Goal: Task Accomplishment & Management: Use online tool/utility

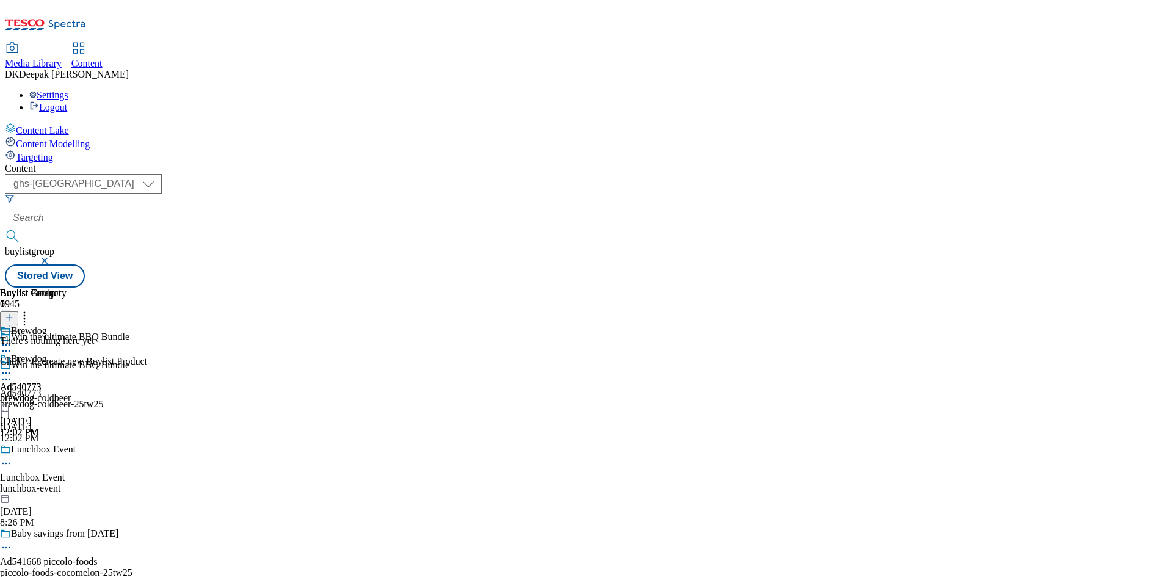
select select "ghs-[GEOGRAPHIC_DATA]"
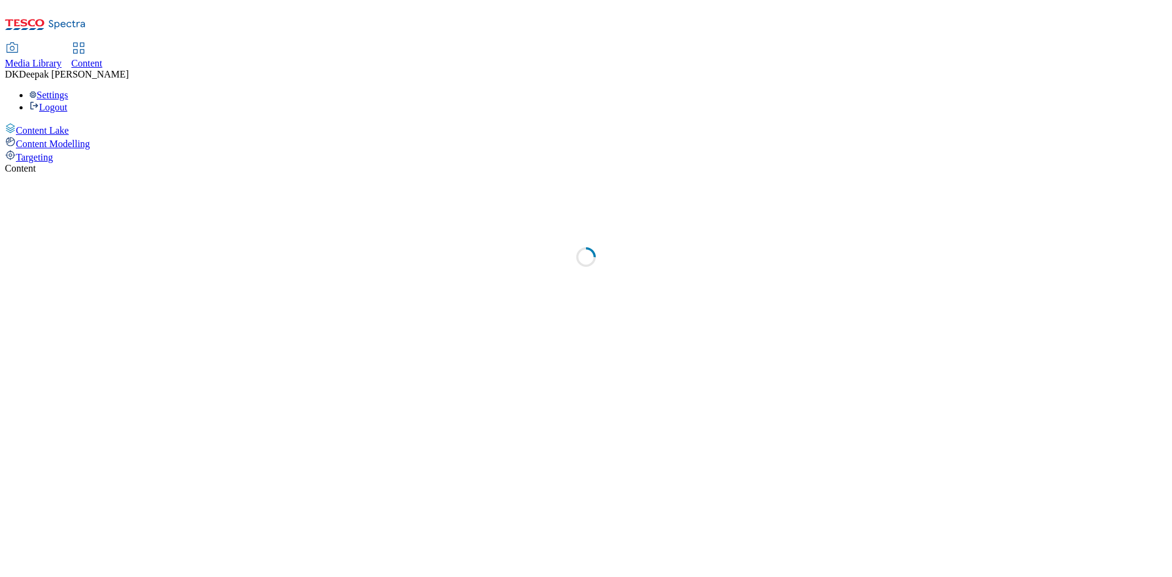
select select "ghs-[GEOGRAPHIC_DATA]"
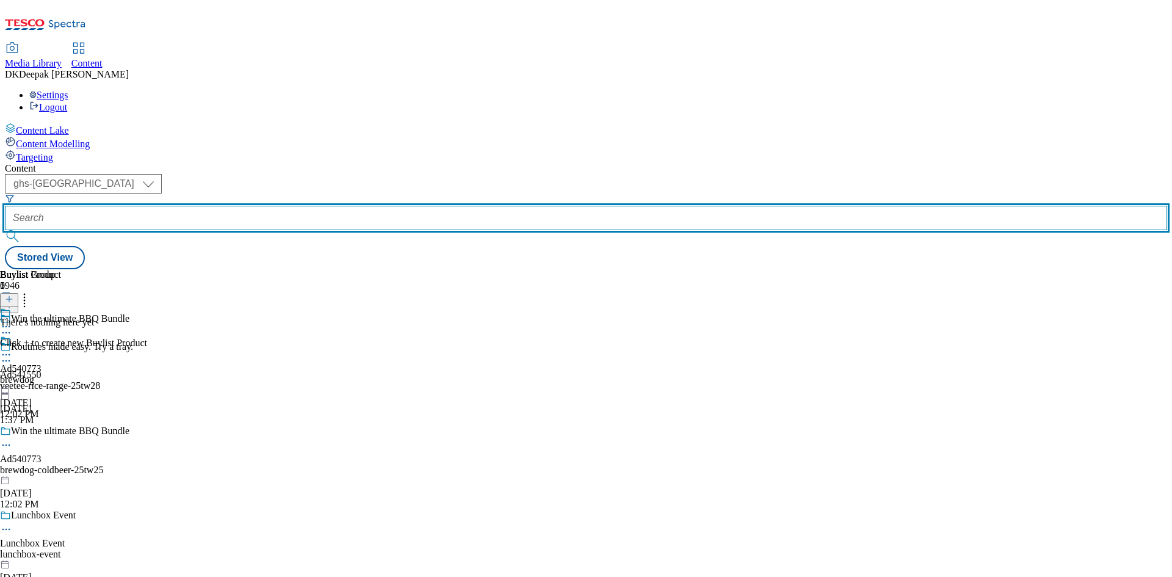
click at [297, 206] on input "text" at bounding box center [586, 218] width 1163 height 24
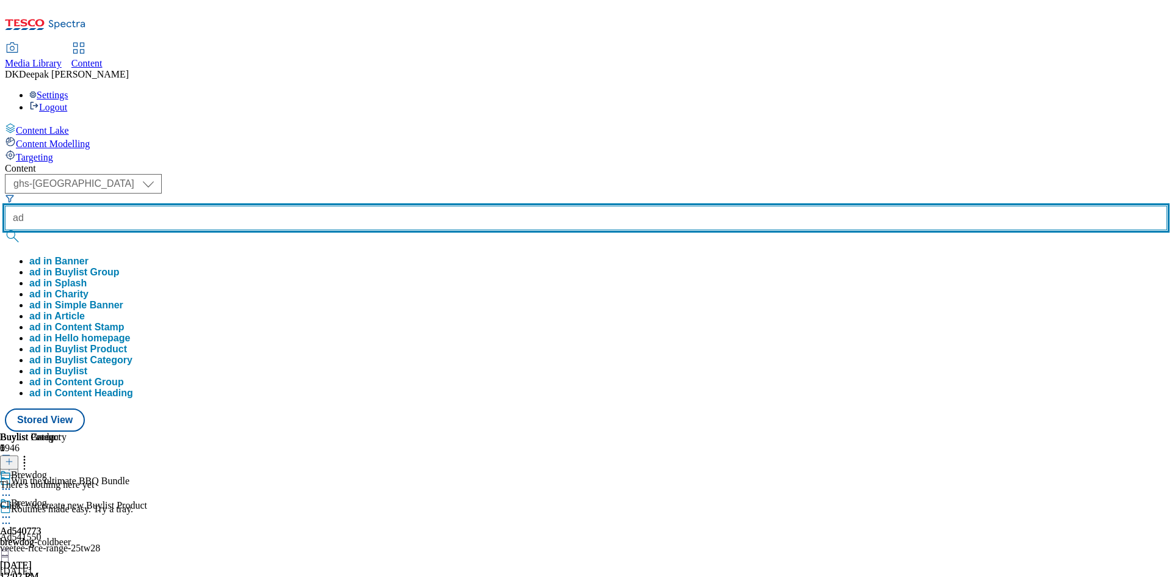
paste input "541550"
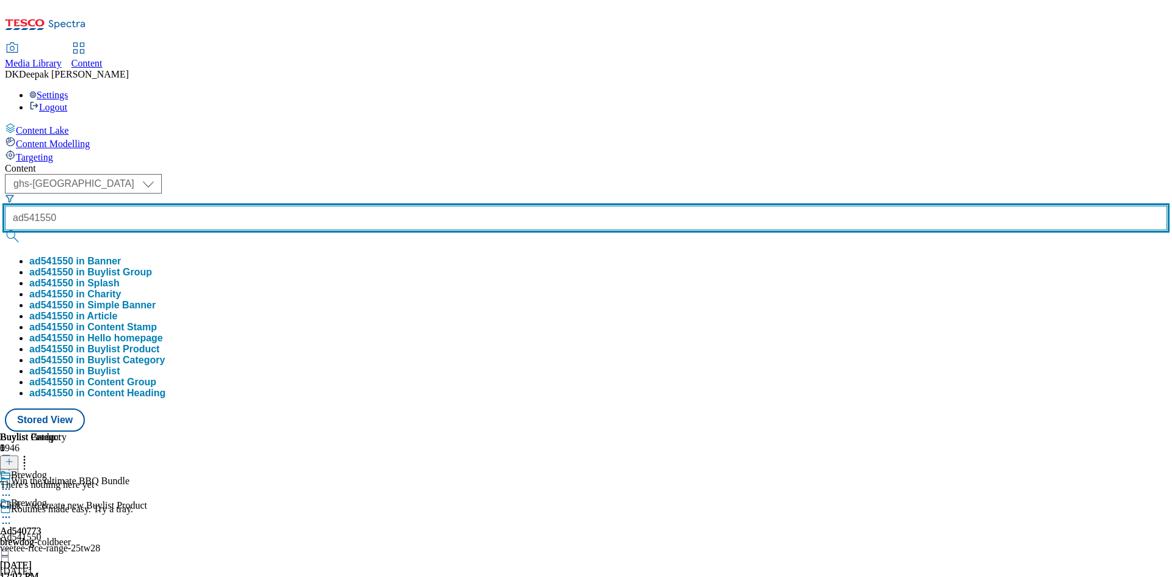
type input "ad541550"
click at [5, 230] on button "submit" at bounding box center [13, 236] width 17 height 12
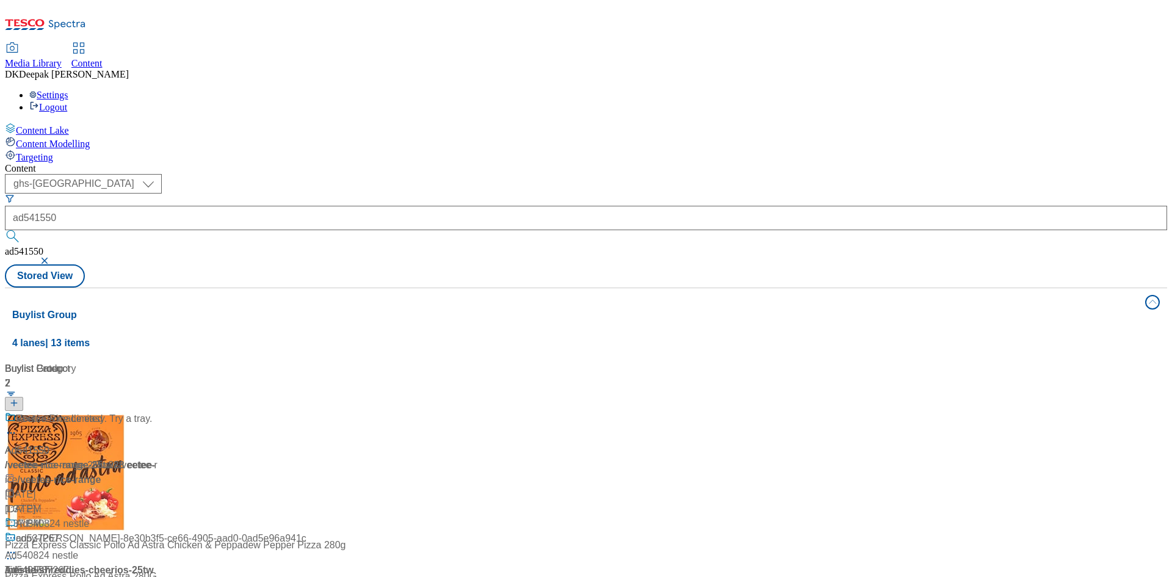
drag, startPoint x: 300, startPoint y: 484, endPoint x: 290, endPoint y: 431, distance: 54.7
click at [302, 484] on div "Buylist Group 4 lanes | 13 items Buylist 2 Ad541550 / veetee-rice-range-25tw28 …" at bounding box center [586, 554] width 1163 height 532
click at [158, 412] on div "Ad541550 / veetee-rice-range-25tw28 / veetee-rice Aug 13, 2025 1:37 PM" at bounding box center [81, 472] width 153 height 120
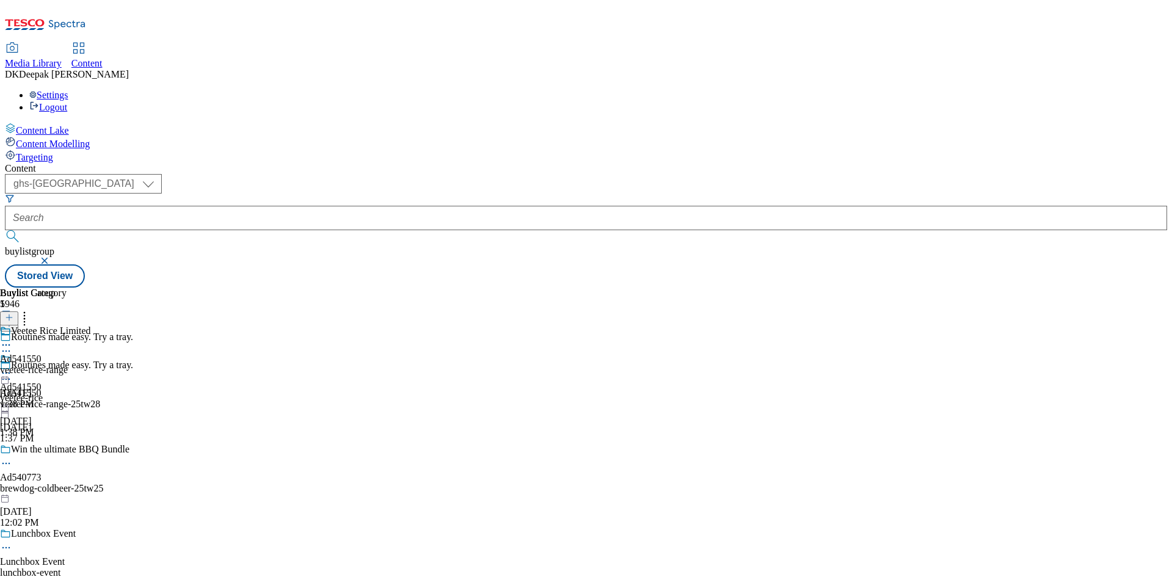
click at [12, 373] on icon at bounding box center [6, 379] width 12 height 12
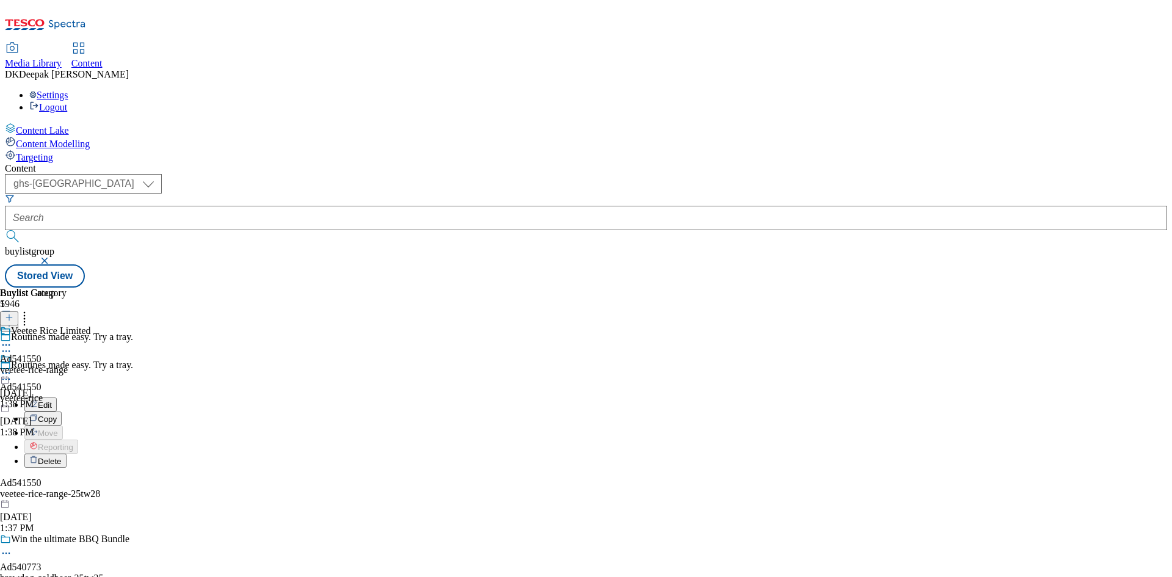
click at [230, 398] on li "Edit" at bounding box center [127, 405] width 206 height 14
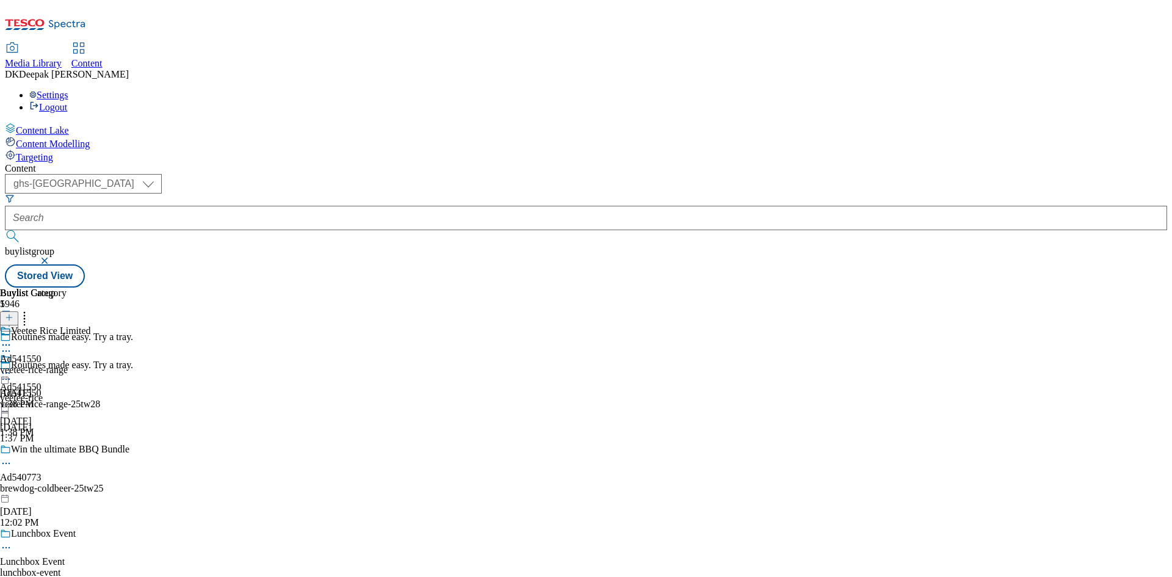
click at [12, 373] on icon at bounding box center [6, 379] width 12 height 12
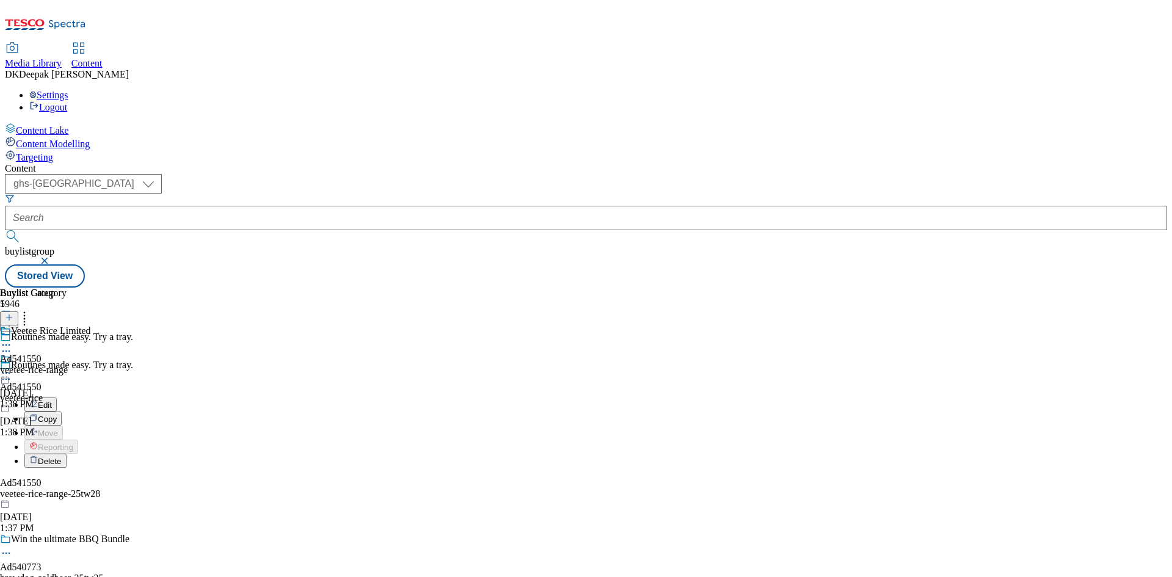
click at [57, 398] on button "Edit" at bounding box center [40, 405] width 32 height 14
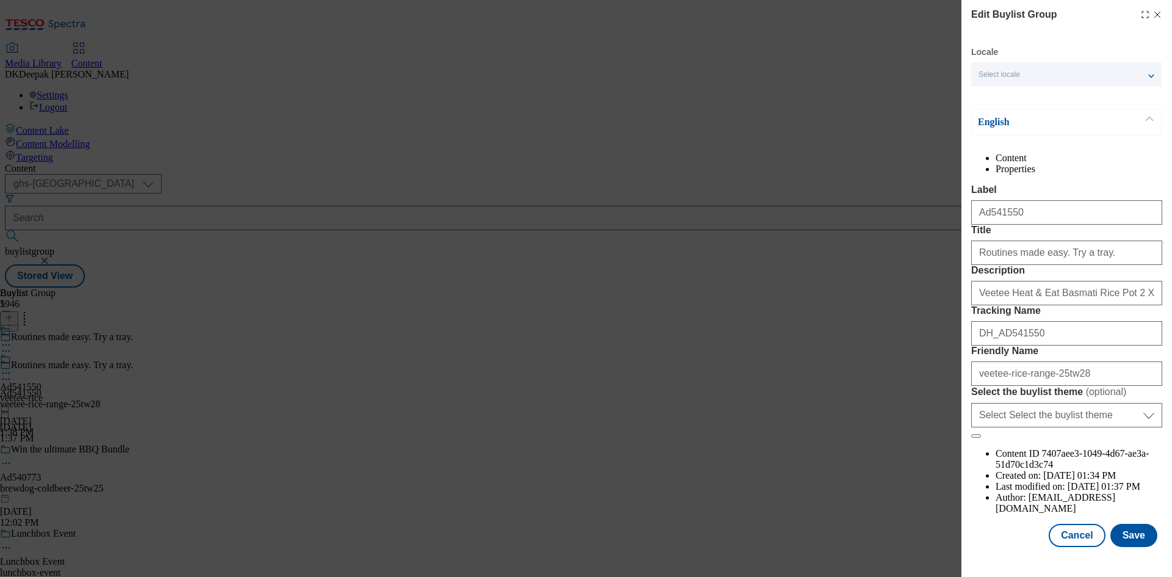
click at [837, 322] on div "Edit Buylist Group Locale Select locale English Welsh English Content Propertie…" at bounding box center [586, 288] width 1172 height 577
click at [1070, 544] on button "Cancel" at bounding box center [1077, 535] width 56 height 23
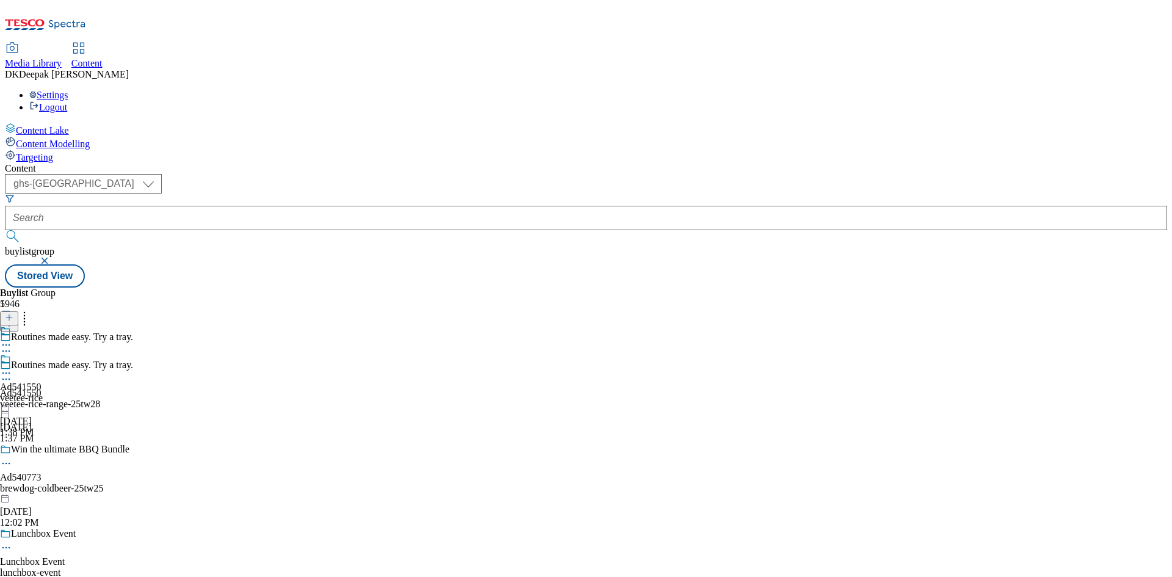
scroll to position [0, 0]
click at [43, 393] on div "veetee-rice" at bounding box center [21, 398] width 43 height 11
click at [12, 367] on icon at bounding box center [6, 373] width 12 height 12
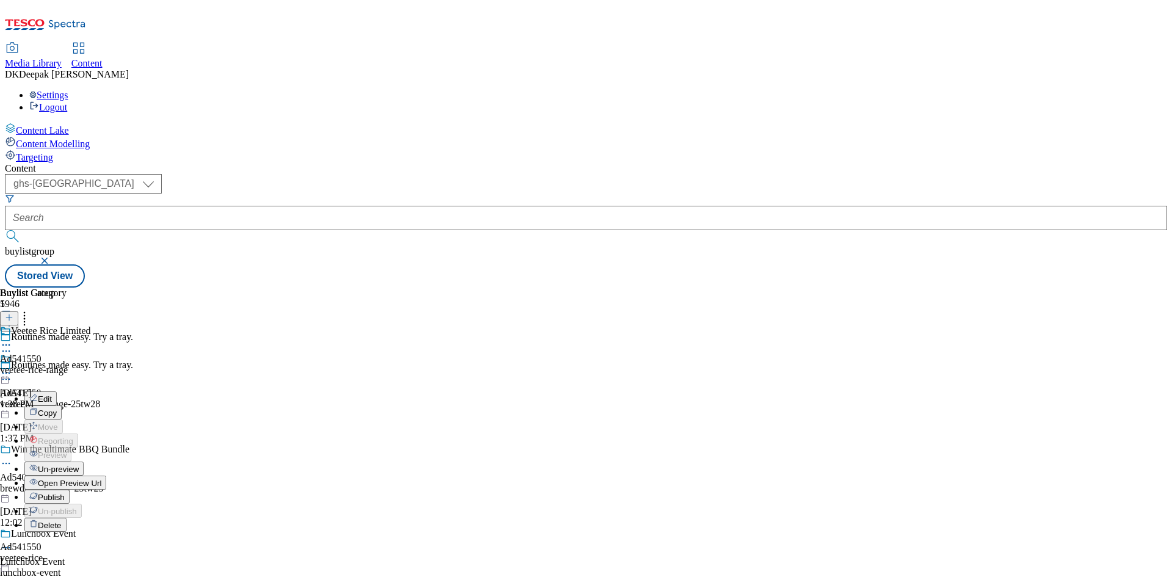
click at [52, 394] on span "Edit" at bounding box center [45, 398] width 14 height 9
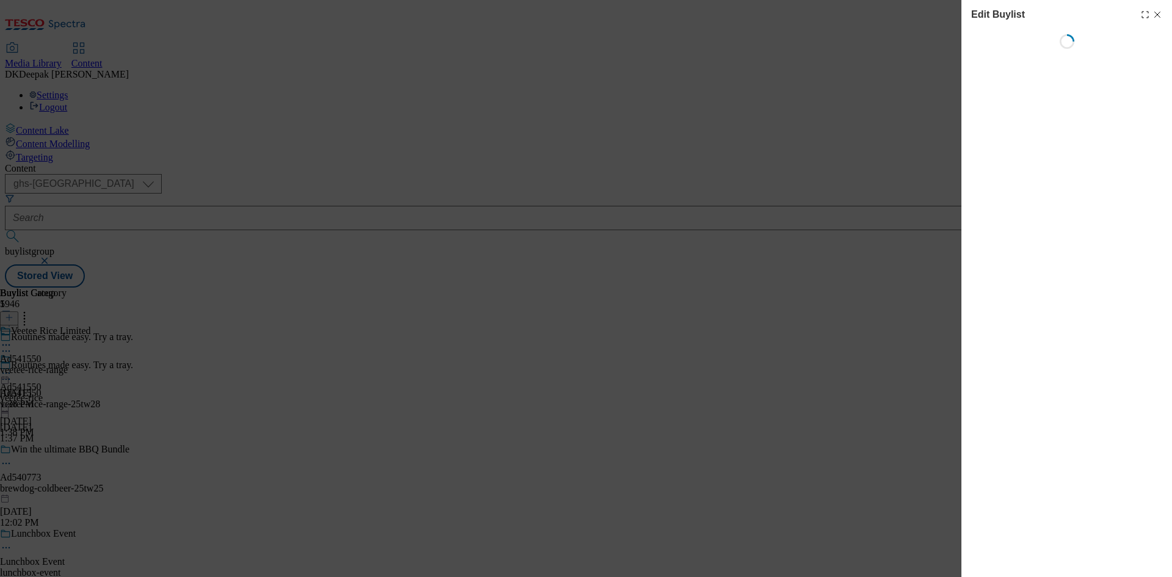
select select "tactical"
select select "supplier funded short term 1-3 weeks"
select select "dunnhumby"
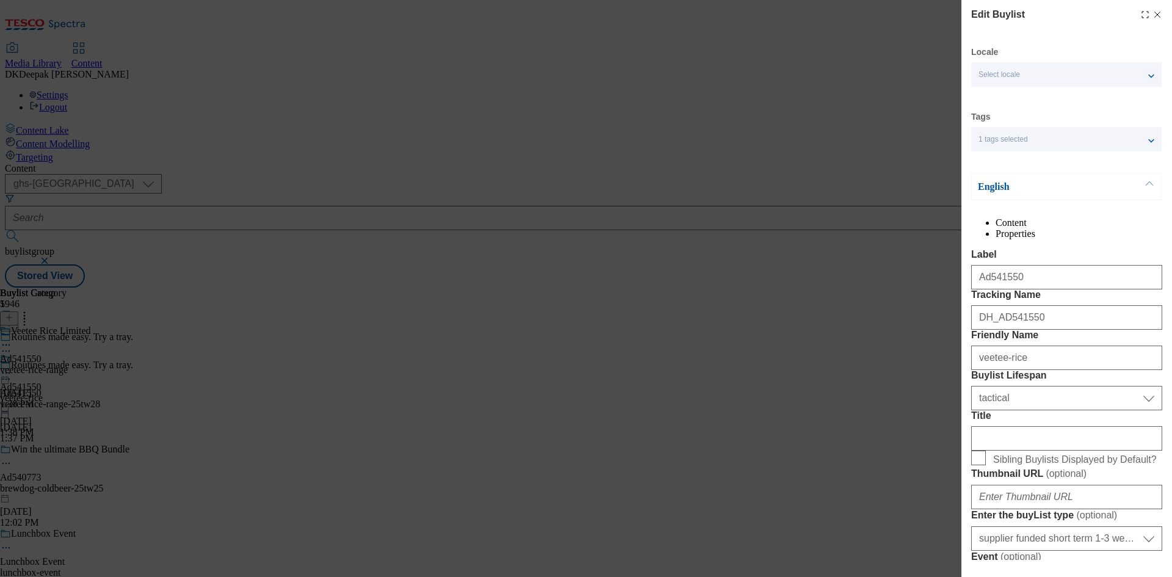
select select "Banner"
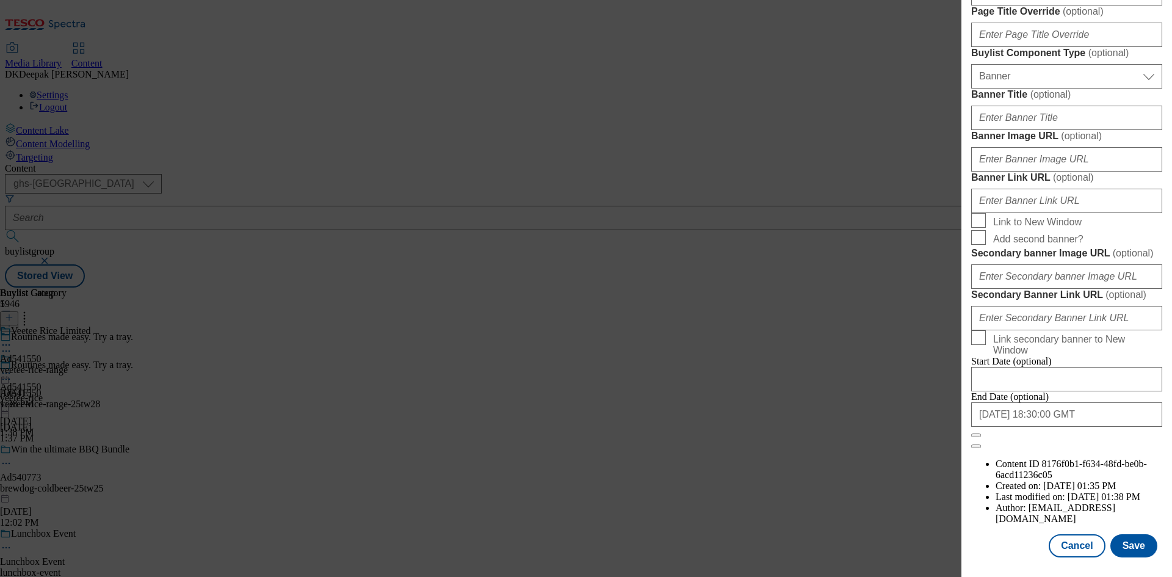
scroll to position [1264, 0]
click at [1070, 547] on button "Cancel" at bounding box center [1077, 545] width 56 height 23
select select "tactical"
select select "supplier funded short term 1-3 weeks"
select select "dunnhumby"
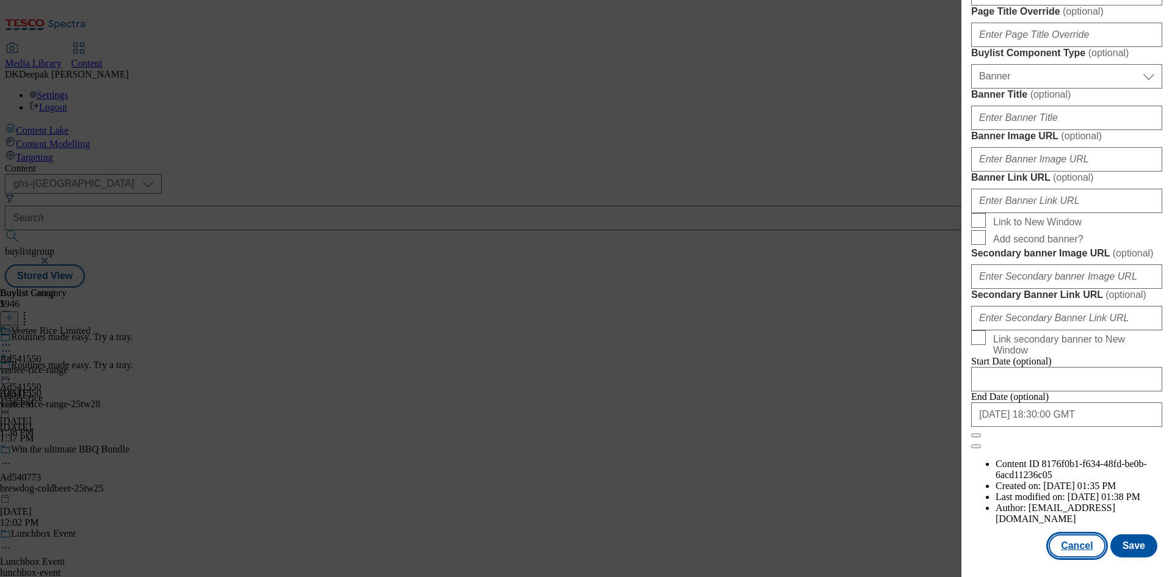
select select "Banner"
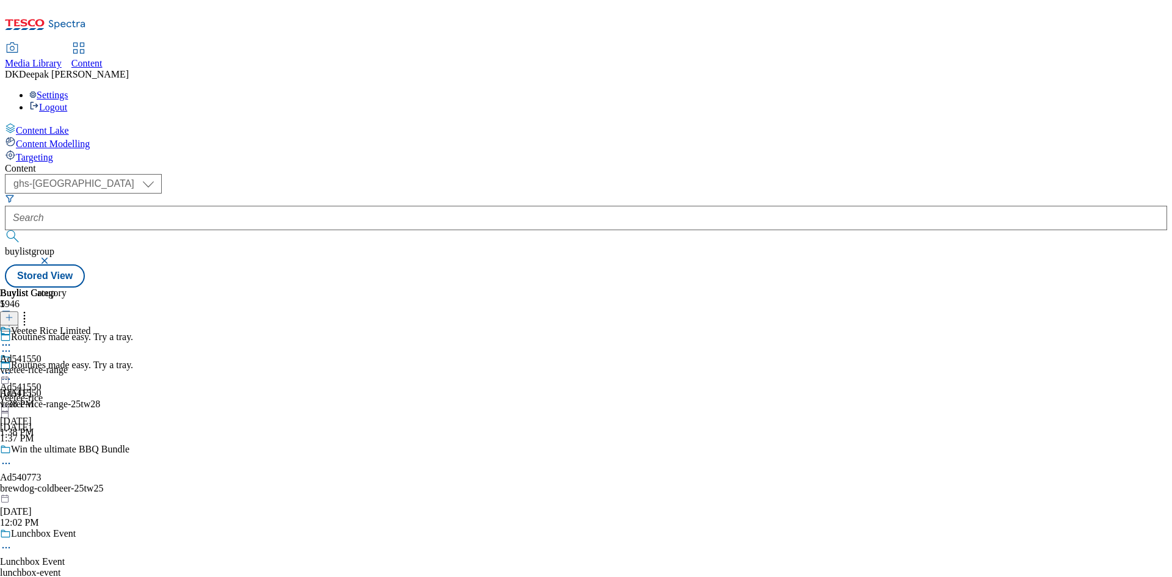
scroll to position [990, 0]
click at [91, 365] on div "veetee-rice-range" at bounding box center [45, 370] width 91 height 11
click at [12, 367] on icon at bounding box center [6, 373] width 12 height 12
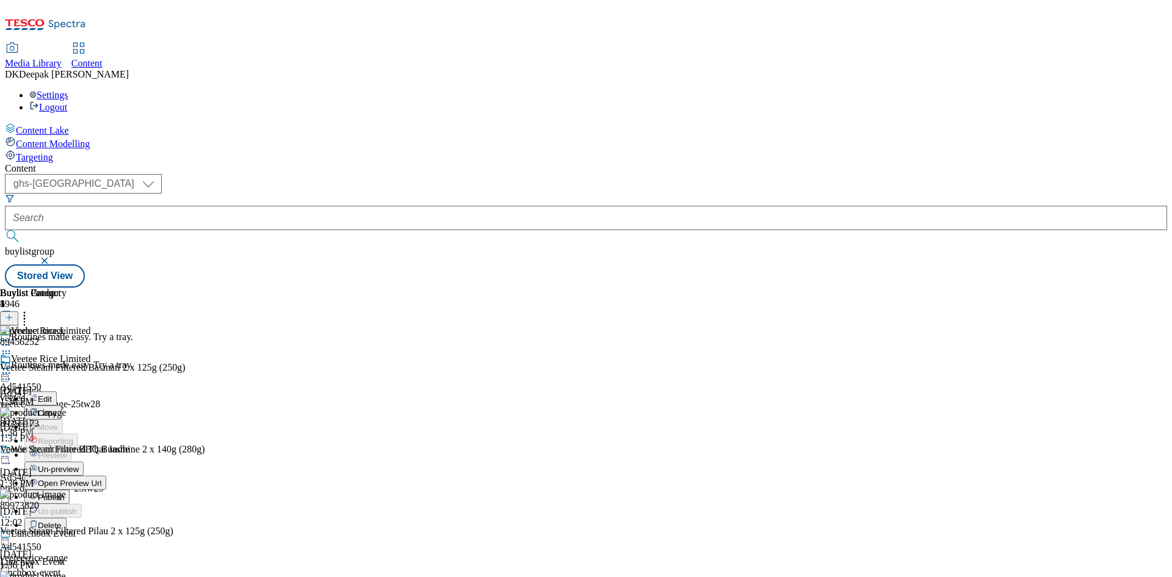
click at [57, 391] on button "Edit" at bounding box center [40, 398] width 32 height 14
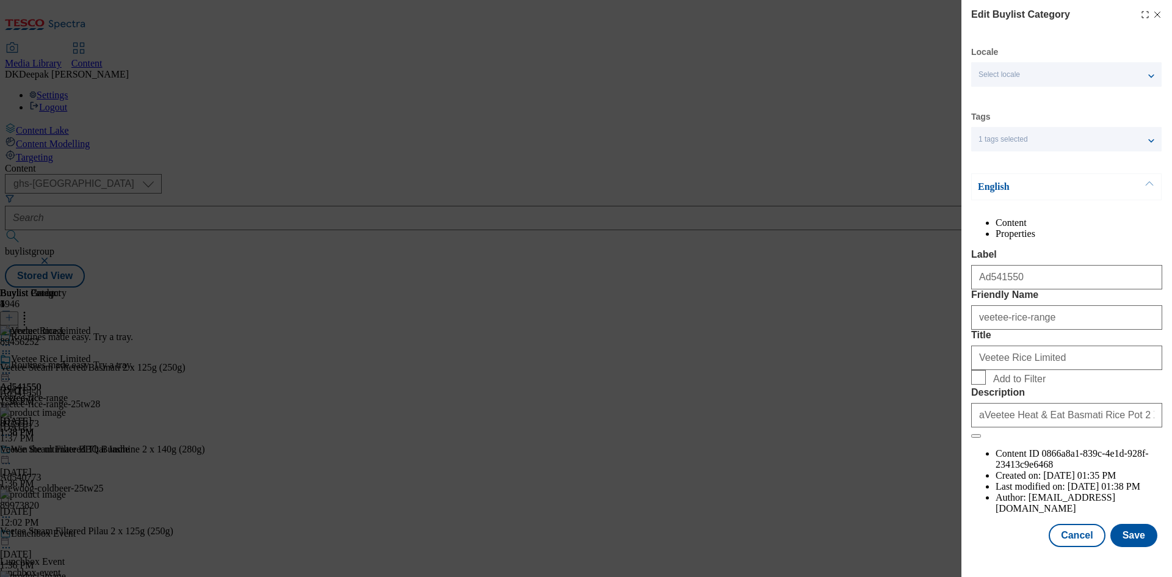
scroll to position [24, 0]
click at [1067, 542] on button "Cancel" at bounding box center [1077, 535] width 56 height 23
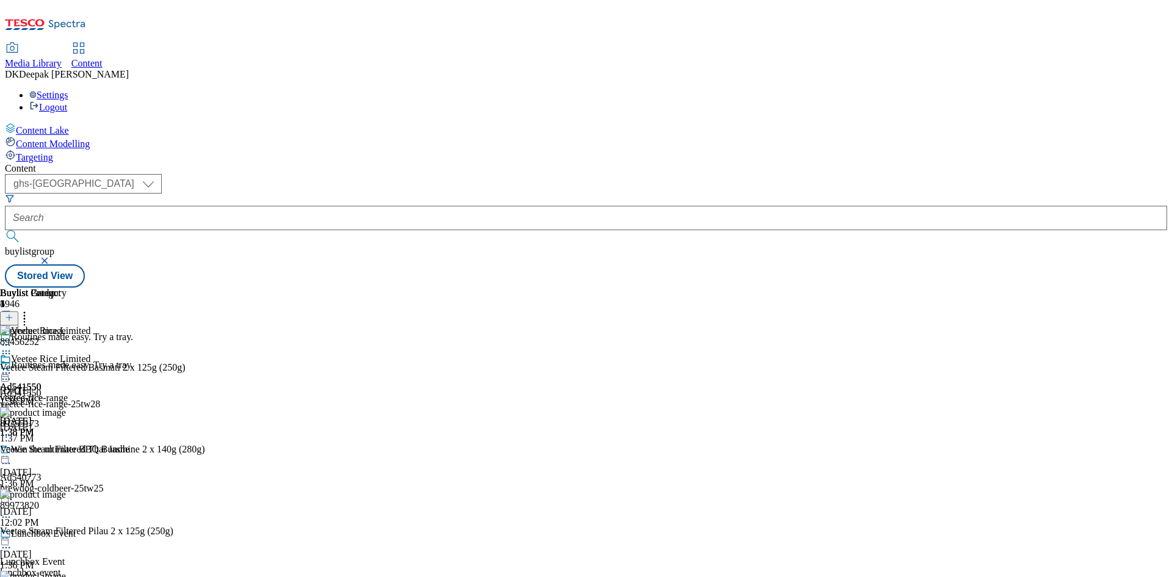
click at [12, 367] on icon at bounding box center [6, 373] width 12 height 12
click at [52, 394] on span "Edit" at bounding box center [45, 398] width 14 height 9
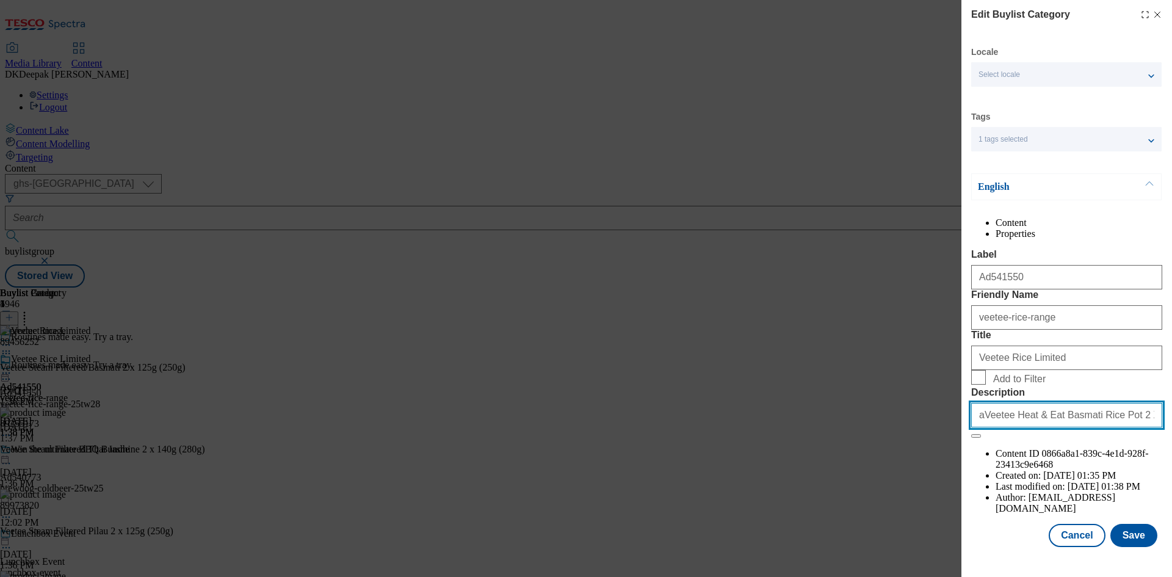
click at [988, 427] on input "aVeetee Heat & Eat Basmati Rice Pot 2 X 125G" at bounding box center [1067, 415] width 191 height 24
type input "Veetee Heat & Eat Basmati Rice Pot 2 X 125G"
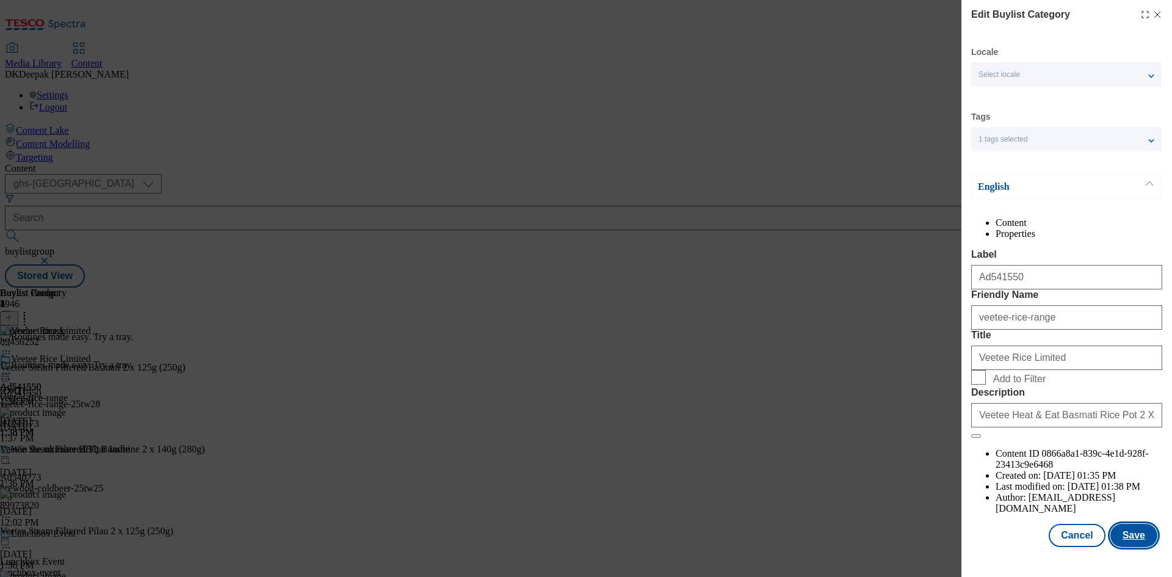
click at [1122, 539] on button "Save" at bounding box center [1134, 535] width 47 height 23
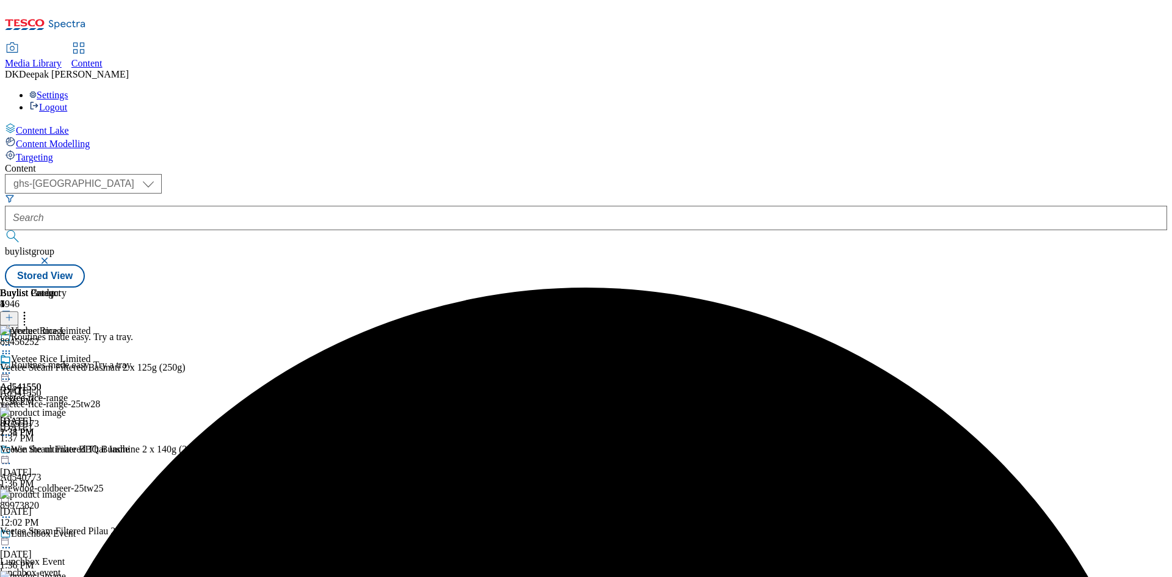
click at [12, 367] on icon at bounding box center [6, 373] width 12 height 12
click at [57, 391] on button "Edit" at bounding box center [40, 398] width 32 height 14
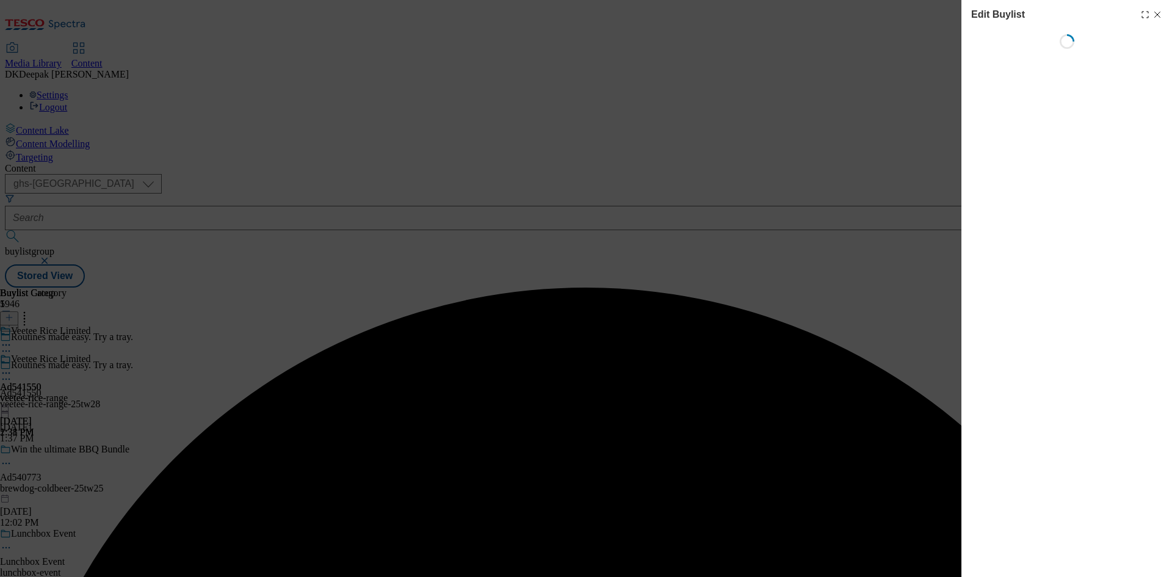
select select "tactical"
select select "supplier funded short term 1-3 weeks"
select select "dunnhumby"
select select "Banner"
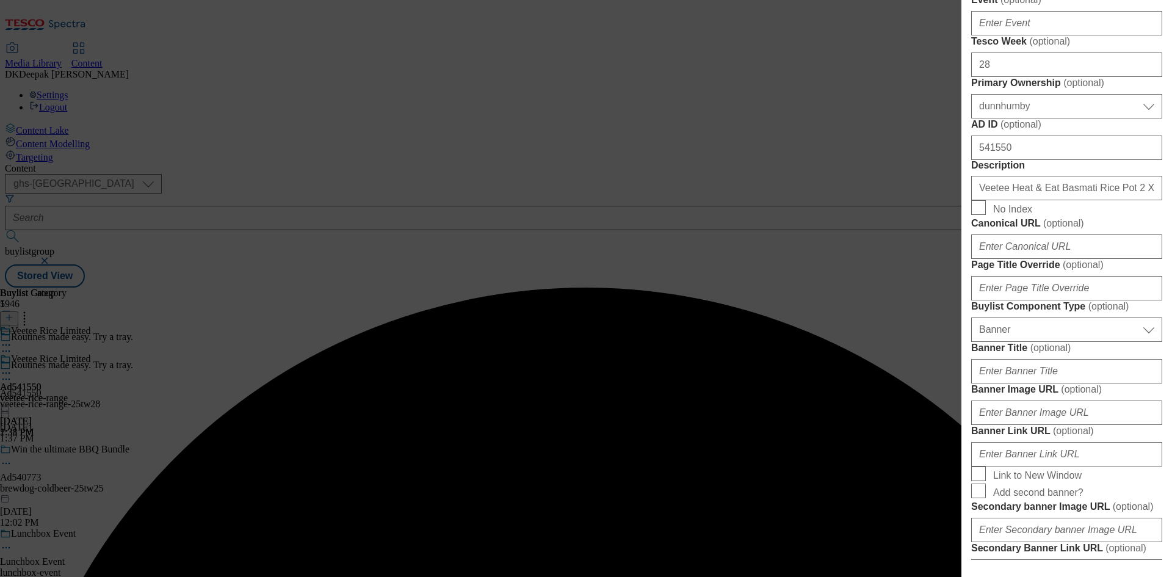
scroll to position [672, 0]
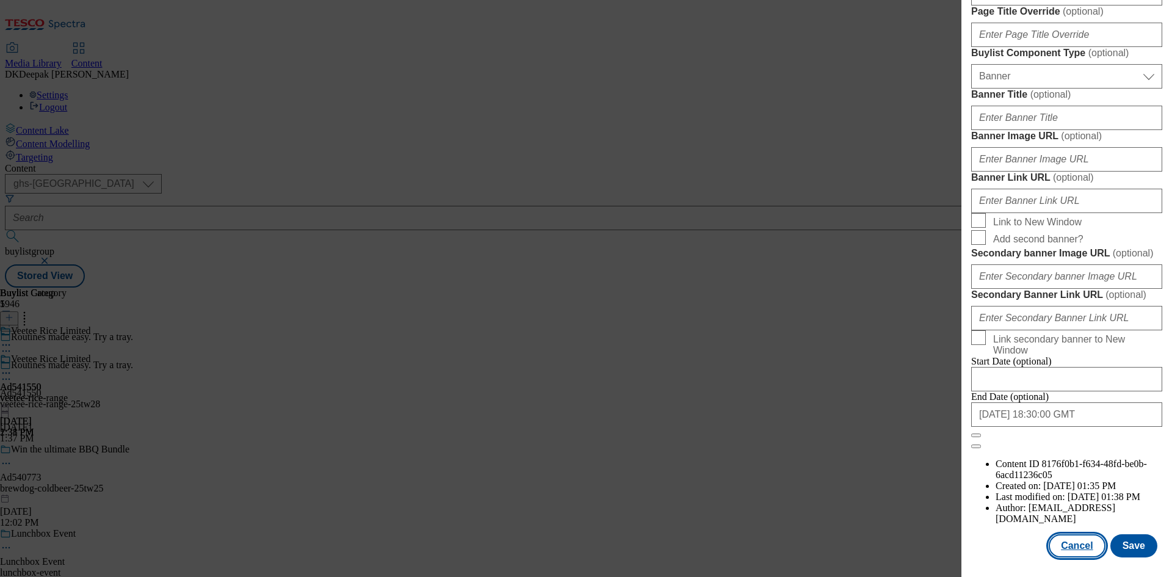
click at [1066, 553] on button "Cancel" at bounding box center [1077, 545] width 56 height 23
select select "tactical"
select select "supplier funded short term 1-3 weeks"
select select "dunnhumby"
select select "Banner"
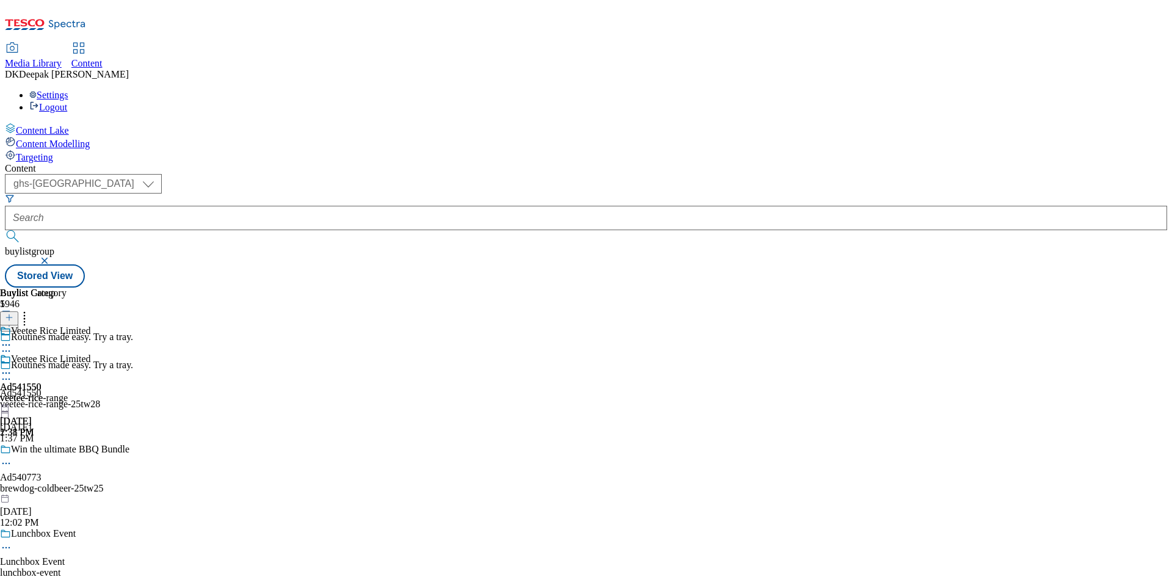
scroll to position [990, 0]
click at [12, 373] on icon at bounding box center [6, 379] width 12 height 12
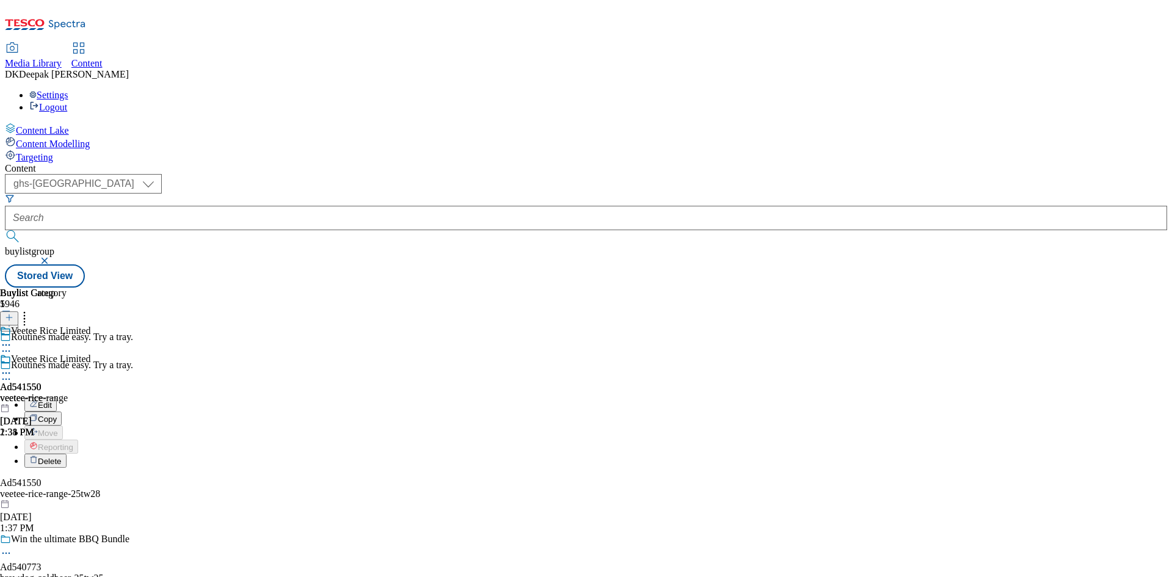
click at [57, 398] on button "Edit" at bounding box center [40, 405] width 32 height 14
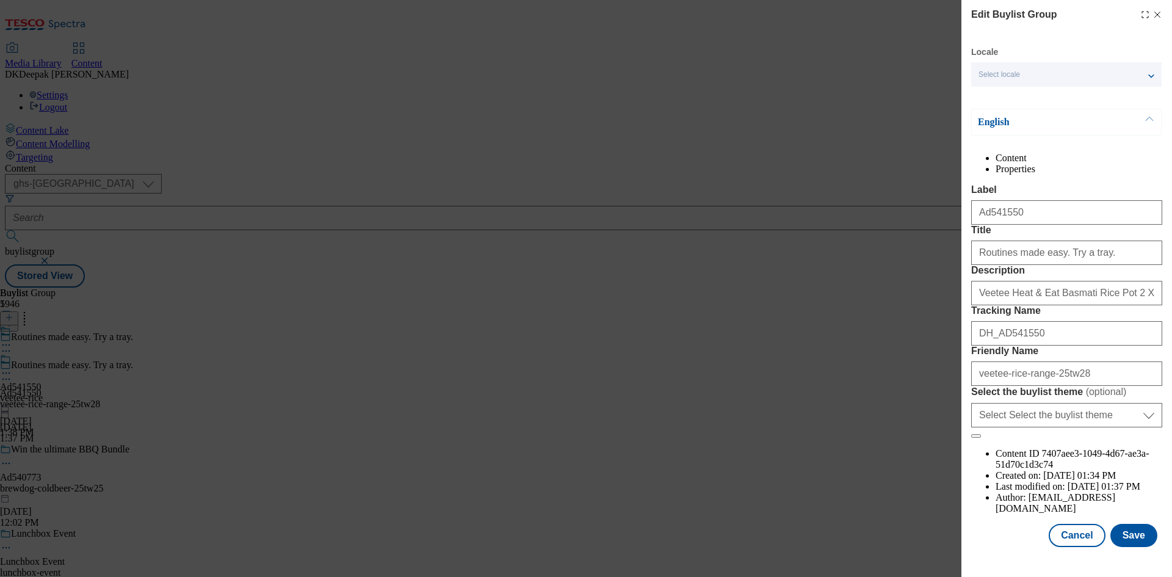
scroll to position [47, 0]
click at [1081, 542] on button "Cancel" at bounding box center [1077, 535] width 56 height 23
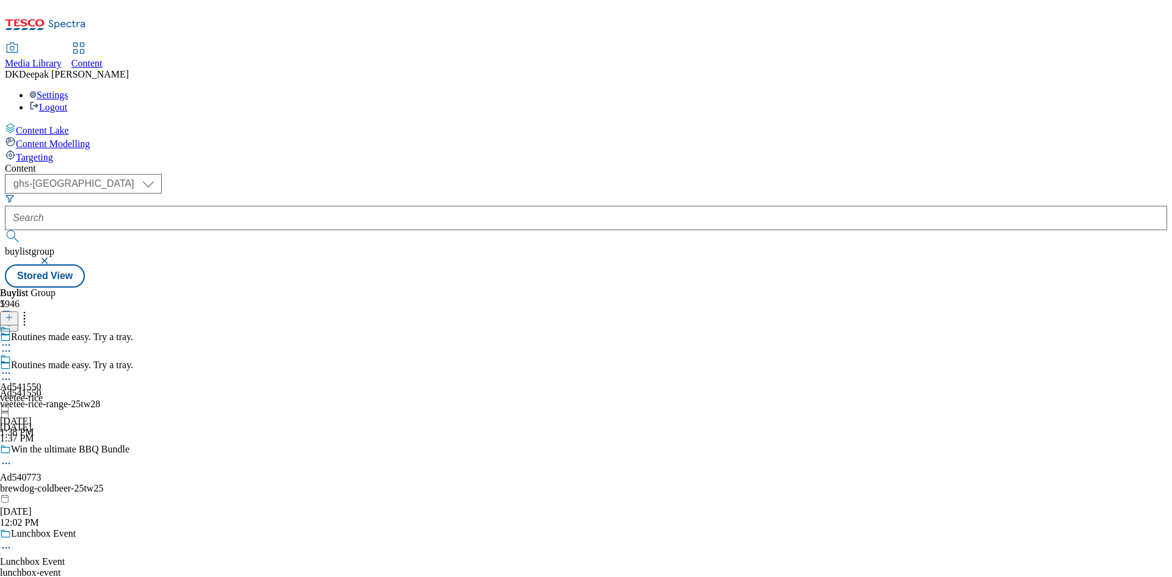
scroll to position [0, 0]
click at [43, 393] on div "veetee-rice" at bounding box center [21, 398] width 43 height 11
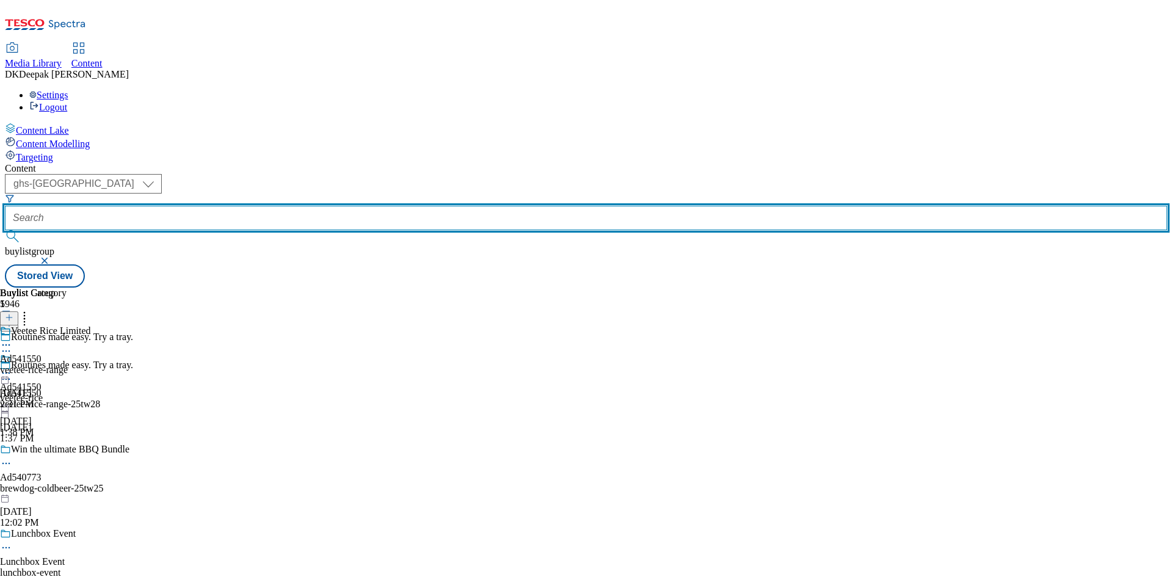
click at [264, 206] on input "text" at bounding box center [586, 218] width 1163 height 24
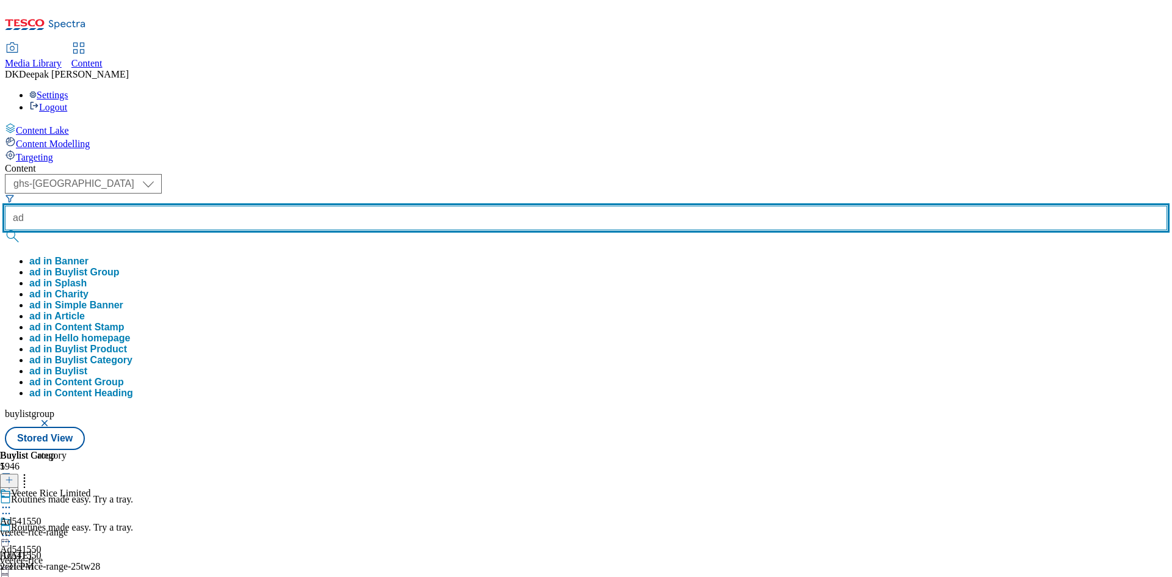
paste input "540773"
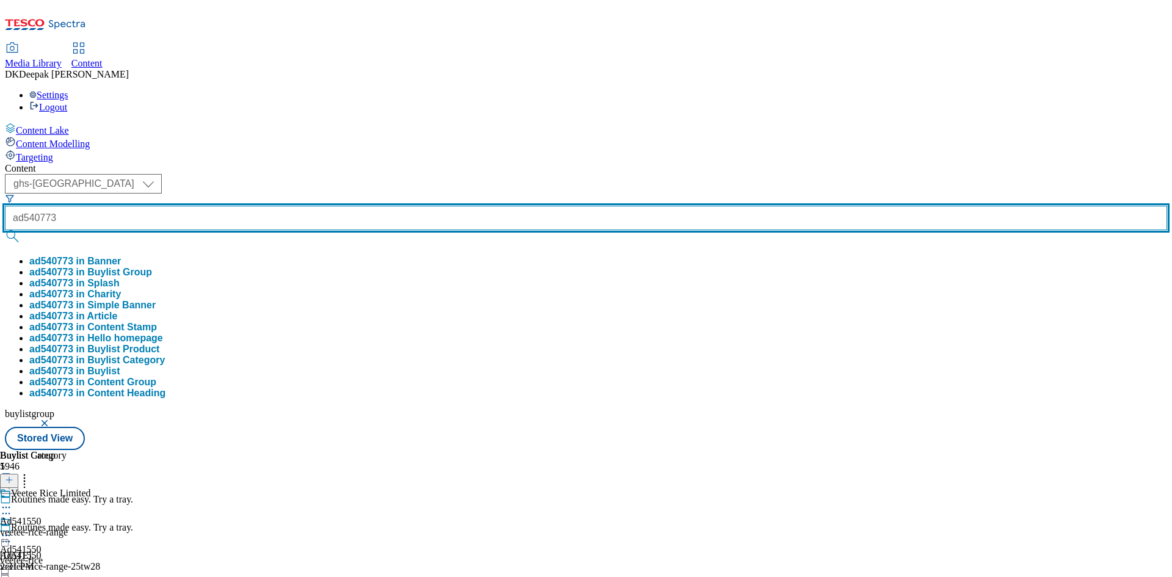
type input "ad540773"
click at [5, 230] on button "submit" at bounding box center [13, 236] width 17 height 12
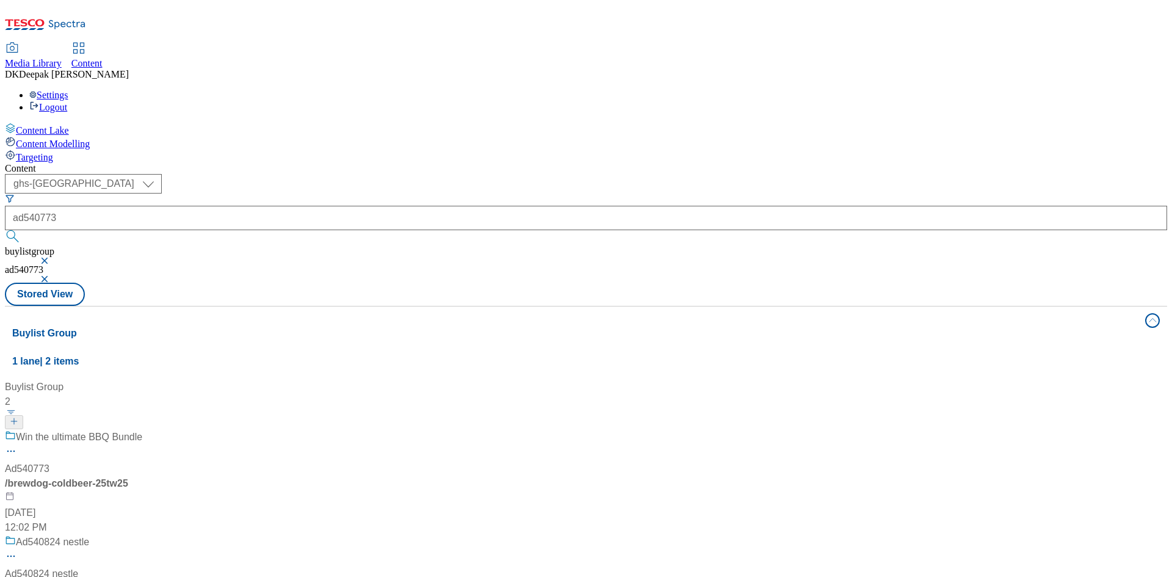
click at [158, 430] on div "Win the ultimate BBQ Bundle Ad540773 / brewdog-coldbeer-25tw25 Aug 13, 2025 12:…" at bounding box center [81, 482] width 153 height 105
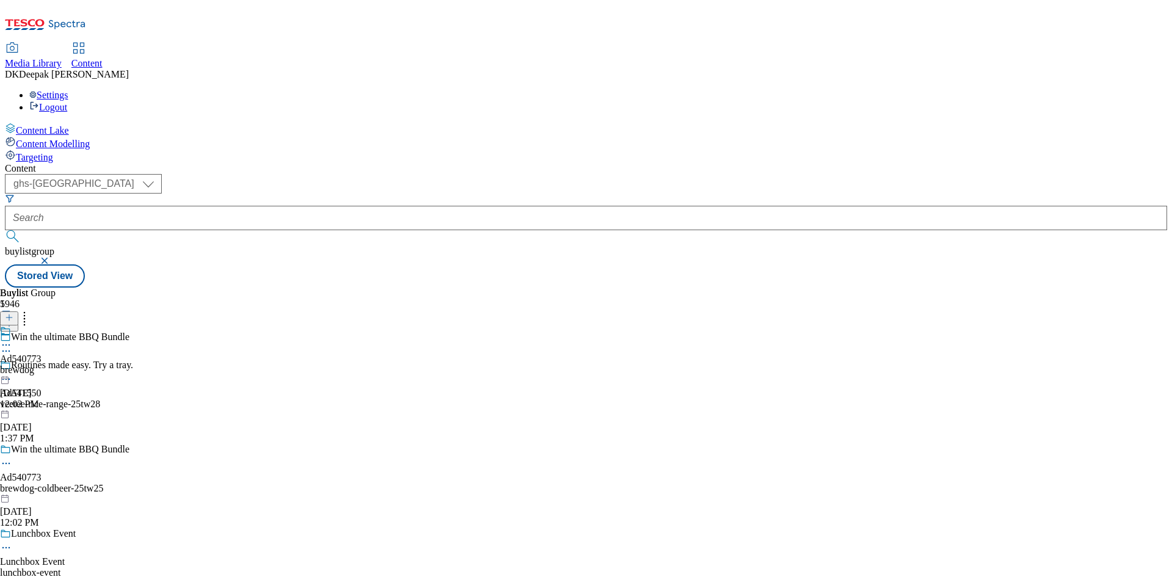
click at [42, 365] on div "brewdog" at bounding box center [21, 370] width 42 height 11
click at [71, 365] on div "brewdog-coldbeer" at bounding box center [35, 370] width 71 height 11
click at [12, 367] on icon at bounding box center [6, 373] width 12 height 12
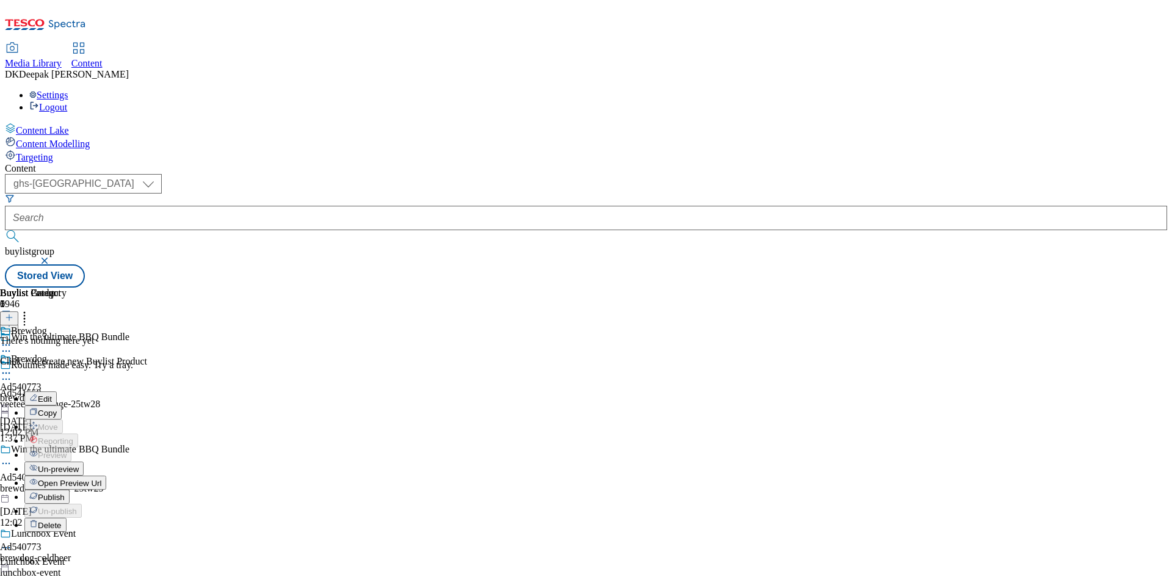
click at [101, 479] on span "Open Preview Url" at bounding box center [70, 483] width 64 height 9
click at [12, 367] on icon at bounding box center [6, 373] width 12 height 12
click at [65, 493] on span "Publish" at bounding box center [51, 497] width 27 height 9
